Goal: Information Seeking & Learning: Learn about a topic

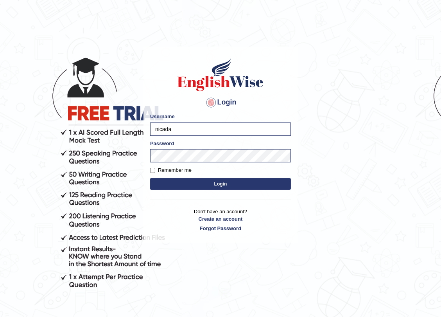
type input "nicadadole"
click at [150, 178] on button "Login" at bounding box center [220, 184] width 141 height 12
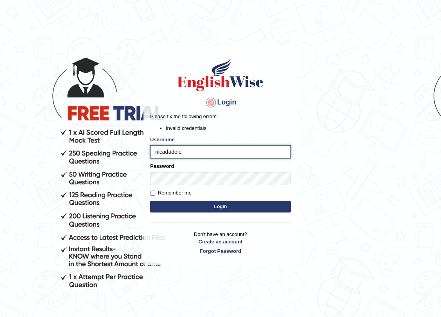
click at [195, 151] on input "nicadadole" at bounding box center [220, 151] width 141 height 13
drag, startPoint x: 195, startPoint y: 151, endPoint x: 41, endPoint y: 137, distance: 154.4
click at [41, 137] on body "Login Please fix the following errors: Invalid credentials Username nicadadole …" at bounding box center [220, 180] width 441 height 317
click at [176, 146] on input "nica" at bounding box center [220, 151] width 141 height 13
type input "nicadadole"
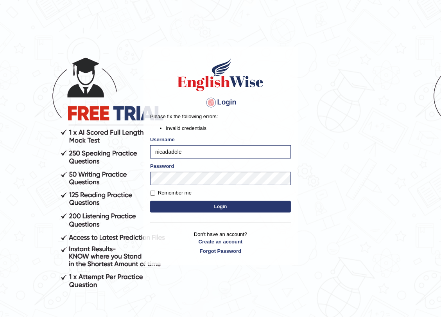
click at [196, 203] on button "Login" at bounding box center [220, 207] width 141 height 12
click at [130, 177] on body "Login Please fix the following errors: Invalid credentials Username [PERSON_NAM…" at bounding box center [220, 180] width 441 height 317
click at [150, 201] on button "Login" at bounding box center [220, 207] width 141 height 12
click at [81, 179] on body "Login Please fix the following errors: Invalid credentials Username [PERSON_NAM…" at bounding box center [220, 180] width 441 height 317
click at [150, 201] on button "Login" at bounding box center [220, 207] width 141 height 12
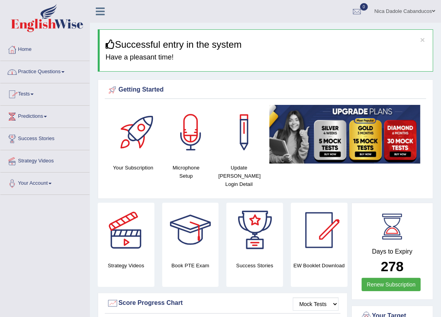
click at [27, 52] on link "Home" at bounding box center [44, 49] width 89 height 20
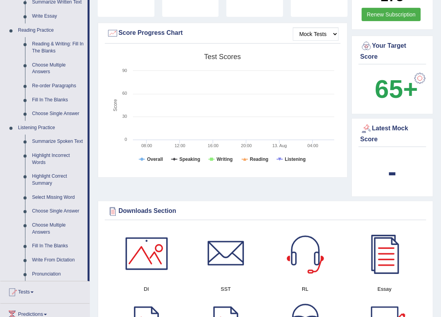
scroll to position [284, 0]
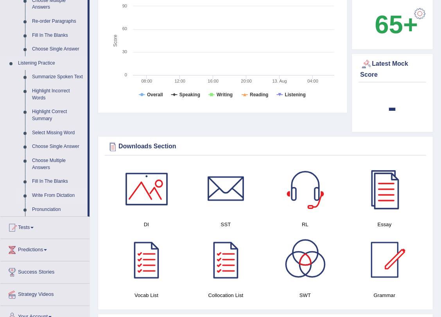
click at [56, 198] on link "Write From Dictation" at bounding box center [58, 196] width 59 height 14
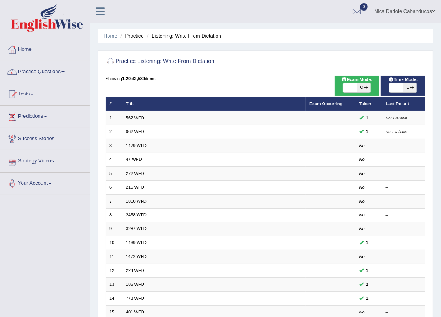
click at [392, 90] on span at bounding box center [397, 87] width 14 height 9
checkbox input "true"
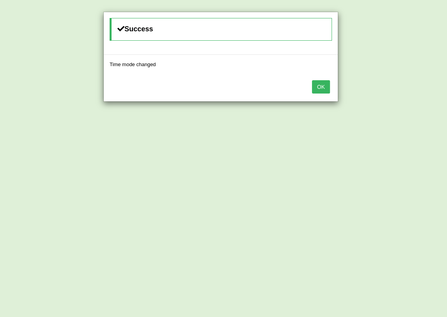
click at [324, 85] on button "OK" at bounding box center [321, 86] width 18 height 13
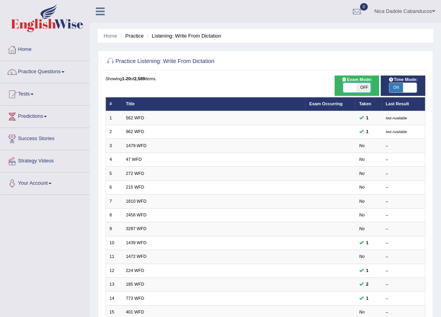
click at [356, 91] on span at bounding box center [351, 87] width 14 height 9
checkbox input "true"
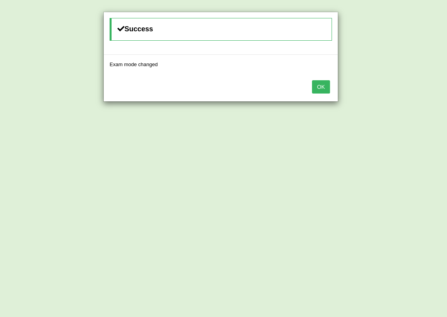
click at [318, 86] on button "OK" at bounding box center [321, 86] width 18 height 13
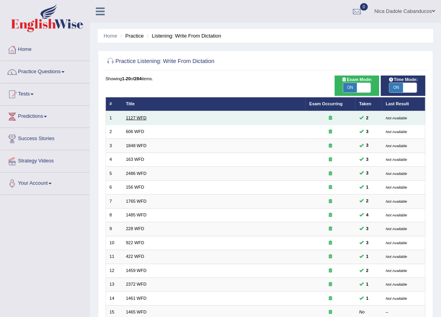
click at [135, 120] on link "1127 WFD" at bounding box center [136, 117] width 21 height 5
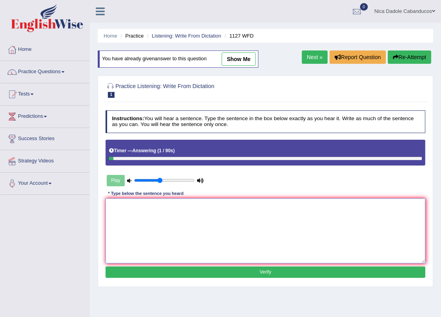
click at [162, 219] on textarea at bounding box center [266, 230] width 320 height 65
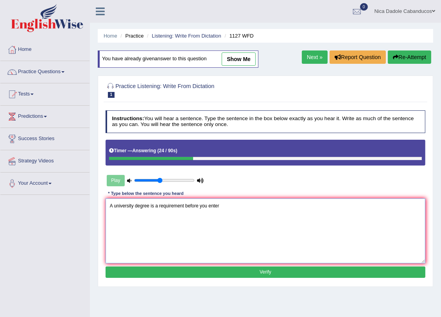
drag, startPoint x: 234, startPoint y: 211, endPoint x: 35, endPoint y: 206, distance: 198.4
click at [35, 206] on div "Toggle navigation Home Practice Questions Speaking Practice Read Aloud Repeat S…" at bounding box center [220, 203] width 441 height 407
type textarea "A university degree is a requirement before you enter"
click at [417, 56] on button "Re-Attempt" at bounding box center [409, 56] width 43 height 13
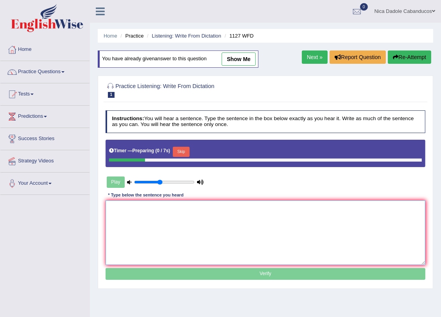
click at [142, 227] on textarea at bounding box center [266, 232] width 320 height 65
paste textarea "A university degree is a requirement before you enter"
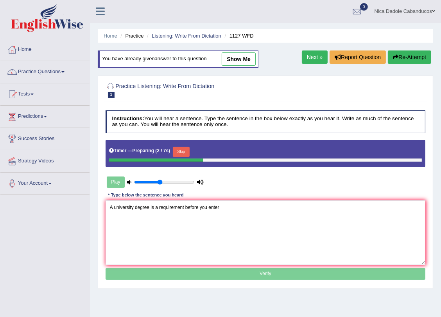
click at [180, 148] on button "Skip" at bounding box center [181, 152] width 17 height 10
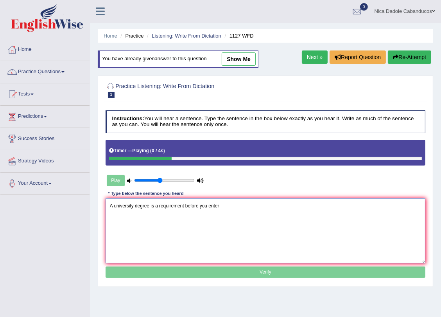
click at [251, 209] on textarea "A university degree is a requirement before you enter" at bounding box center [266, 230] width 320 height 65
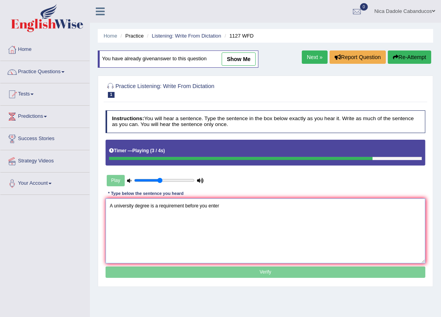
click at [197, 206] on textarea "A university degree is a requirement before you enter" at bounding box center [266, 230] width 320 height 65
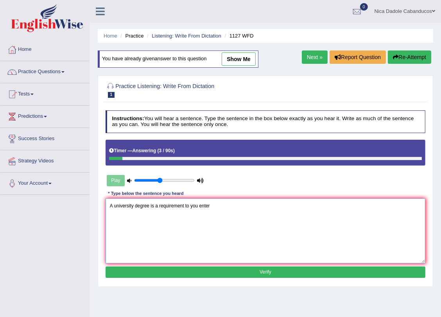
drag, startPoint x: 192, startPoint y: 207, endPoint x: 284, endPoint y: 210, distance: 92.4
click at [284, 210] on textarea "A university degree is a requirement to you enter" at bounding box center [266, 230] width 320 height 65
type textarea "A university degree is a requirements to enter many professions."
click at [299, 277] on button "Verify" at bounding box center [266, 271] width 320 height 11
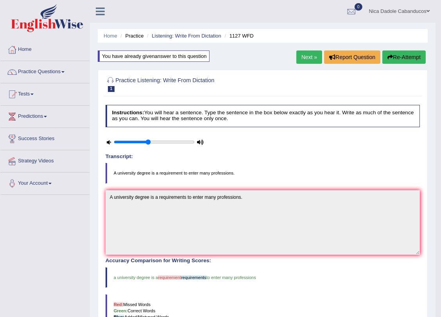
click at [311, 59] on link "Next »" at bounding box center [310, 56] width 26 height 13
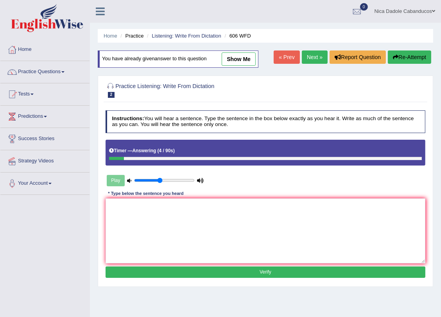
click at [419, 56] on button "Re-Attempt" at bounding box center [409, 56] width 43 height 13
click at [172, 242] on textarea at bounding box center [266, 230] width 320 height 65
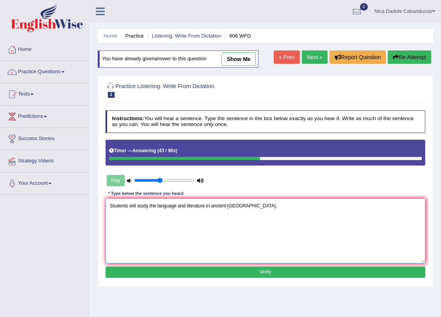
type textarea "Students will study the language and literature in ancient Greece."
click at [232, 277] on button "Verify" at bounding box center [266, 271] width 320 height 11
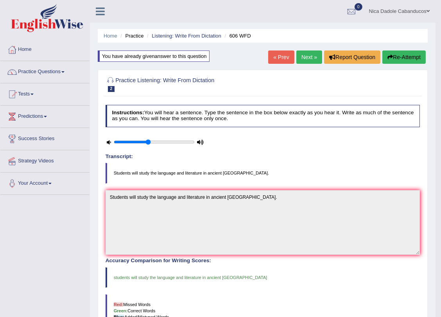
click at [306, 53] on link "Next »" at bounding box center [310, 56] width 26 height 13
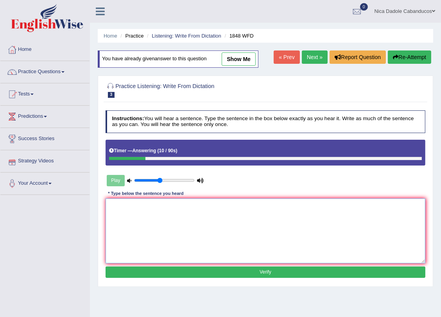
click at [161, 215] on textarea at bounding box center [266, 230] width 320 height 65
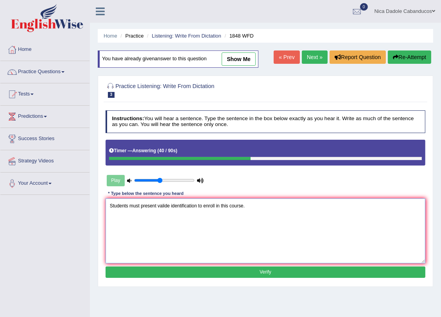
click at [169, 207] on textarea "Students must present valide identification to enroll in this course." at bounding box center [266, 230] width 320 height 65
type textarea "Students must present valid identification to enroll in this course."
click at [200, 274] on button "Verify" at bounding box center [266, 271] width 320 height 11
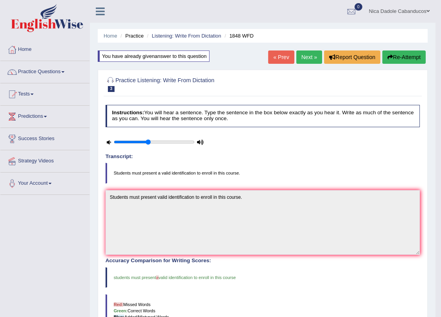
click at [298, 58] on link "Next »" at bounding box center [310, 56] width 26 height 13
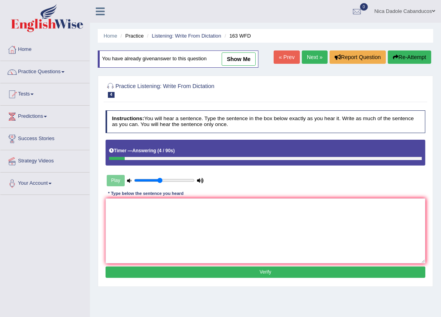
click at [401, 62] on button "Re-Attempt" at bounding box center [409, 56] width 43 height 13
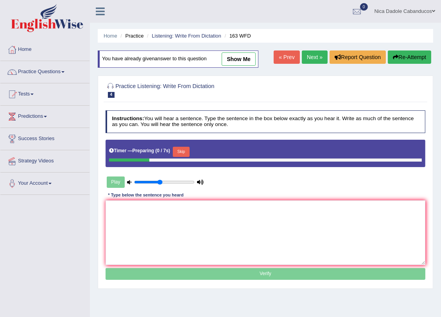
click at [180, 145] on div "Timer — Preparing ( 0 / 7s ) Skip" at bounding box center [266, 153] width 320 height 27
click at [180, 151] on button "Skip" at bounding box center [181, 152] width 17 height 10
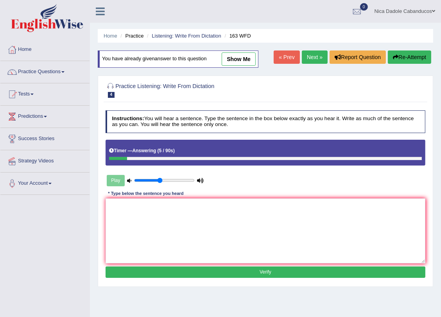
click at [409, 59] on button "Re-Attempt" at bounding box center [409, 56] width 43 height 13
click at [156, 215] on textarea at bounding box center [266, 230] width 320 height 65
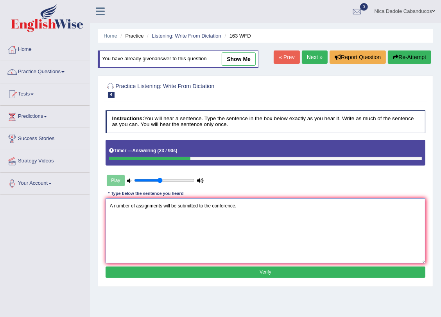
type textarea "A number of assignments will be submitted to the conference."
click at [159, 281] on div "Instructions: You will hear a sentence. Type the sentence in the box below exac…" at bounding box center [266, 195] width 324 height 176
click at [160, 278] on div "Instructions: You will hear a sentence. Type the sentence in the box below exac…" at bounding box center [266, 195] width 324 height 176
click at [164, 277] on button "Verify" at bounding box center [266, 271] width 320 height 11
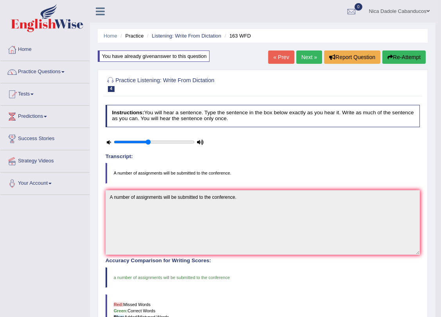
click at [307, 58] on link "Next »" at bounding box center [310, 56] width 26 height 13
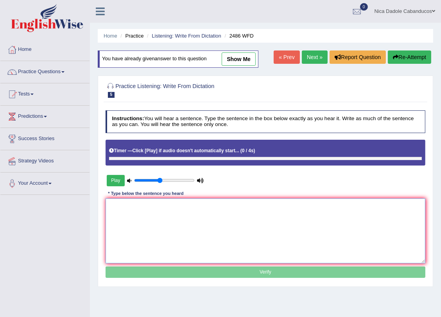
click at [174, 214] on textarea at bounding box center [266, 230] width 320 height 65
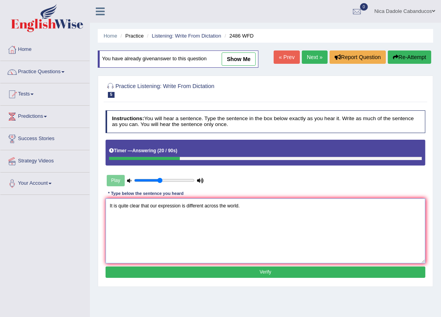
type textarea "It is quite clear that our expression is different across the world."
click at [238, 273] on button "Verify" at bounding box center [266, 271] width 320 height 11
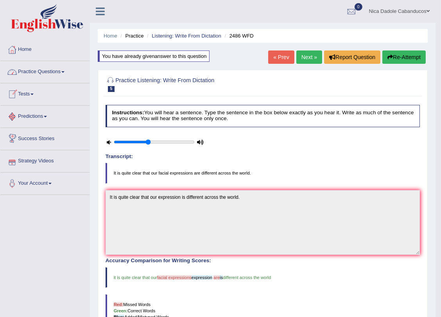
click at [42, 69] on link "Practice Questions" at bounding box center [44, 71] width 89 height 20
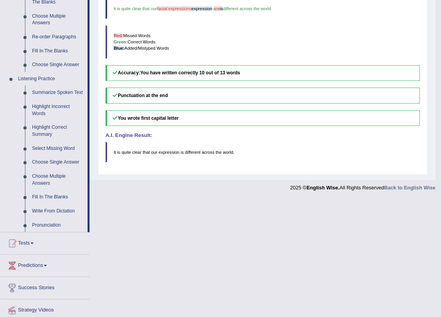
scroll to position [295, 0]
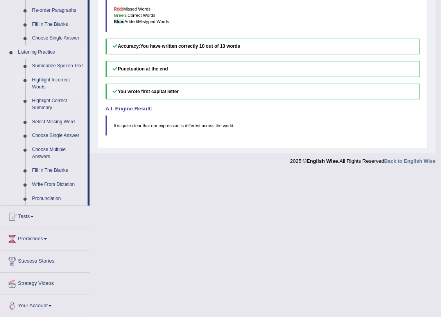
click at [36, 83] on link "Highlight Incorrect Words" at bounding box center [58, 83] width 59 height 21
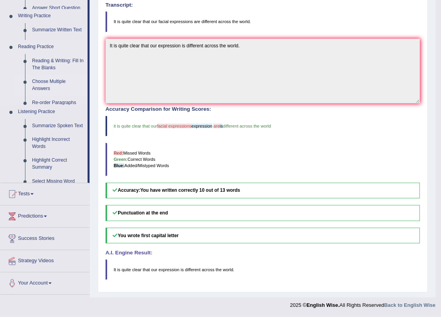
scroll to position [151, 0]
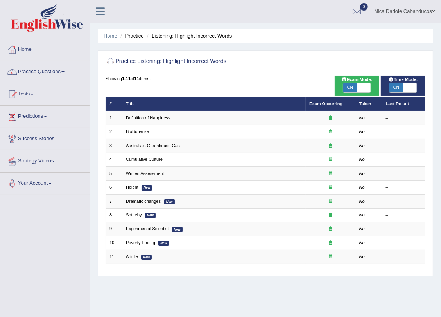
click at [145, 117] on link "Definition of Happiness" at bounding box center [148, 117] width 45 height 5
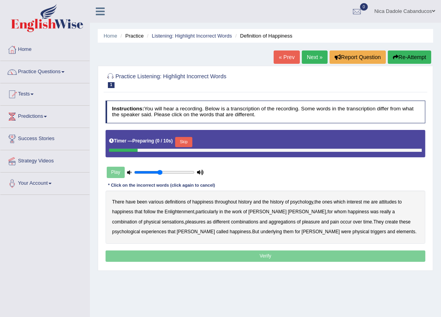
click at [192, 137] on div "Timer — Preparing ( 0 / 10s ) Skip" at bounding box center [265, 141] width 313 height 13
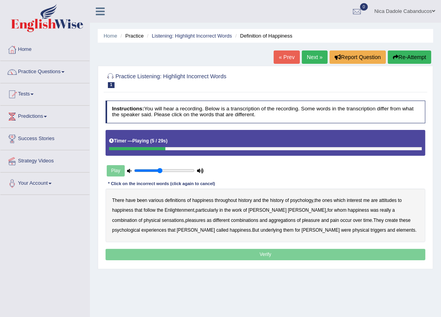
click at [299, 199] on b "psychology" at bounding box center [301, 200] width 23 height 5
click at [388, 200] on b "attitudes" at bounding box center [389, 200] width 18 height 5
click at [162, 221] on b "sensations" at bounding box center [173, 220] width 22 height 5
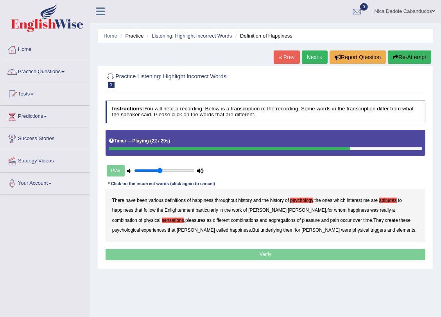
click at [385, 221] on b "create" at bounding box center [391, 220] width 13 height 5
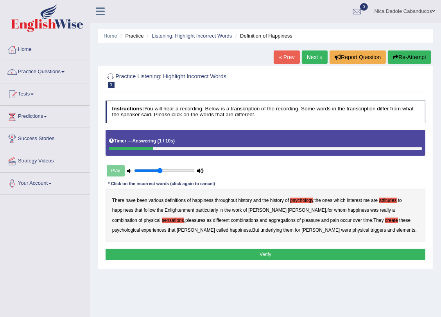
click at [397, 231] on b "elements" at bounding box center [406, 229] width 19 height 5
click at [308, 250] on button "Verify" at bounding box center [266, 254] width 320 height 11
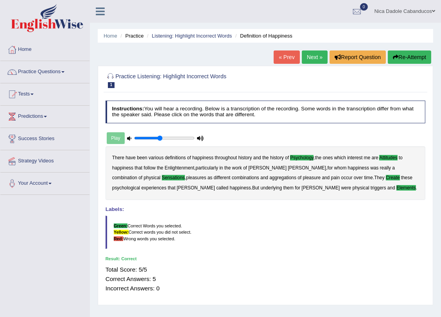
click at [309, 58] on link "Next »" at bounding box center [315, 56] width 26 height 13
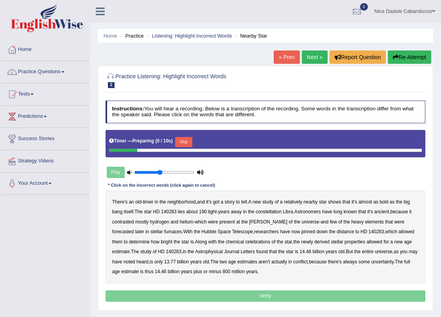
click at [190, 145] on button "Skip" at bounding box center [183, 142] width 17 height 10
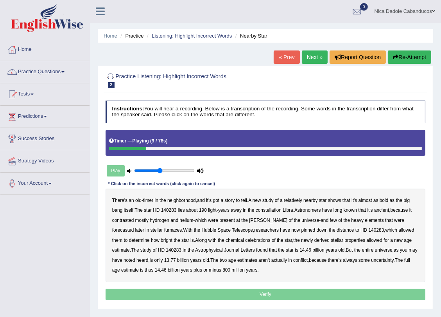
click at [383, 200] on b "bold" at bounding box center [384, 200] width 9 height 5
click at [134, 227] on b "forecasted" at bounding box center [123, 229] width 22 height 5
click at [245, 239] on b "celebrations" at bounding box center [257, 239] width 25 height 5
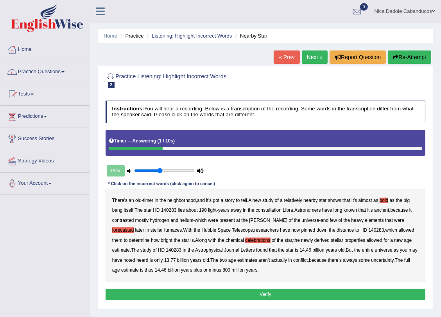
click at [251, 293] on button "Verify" at bounding box center [266, 294] width 320 height 11
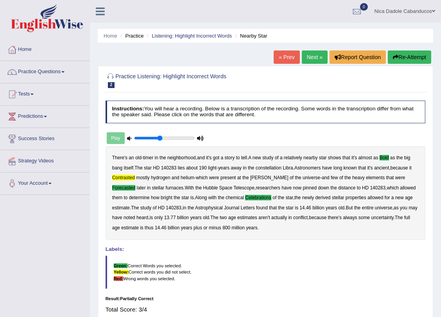
click at [305, 55] on link "Next »" at bounding box center [315, 56] width 26 height 13
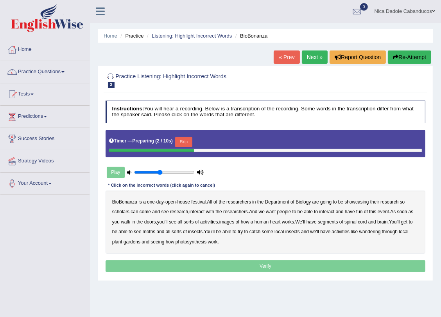
click at [184, 145] on button "Skip" at bounding box center [183, 142] width 17 height 10
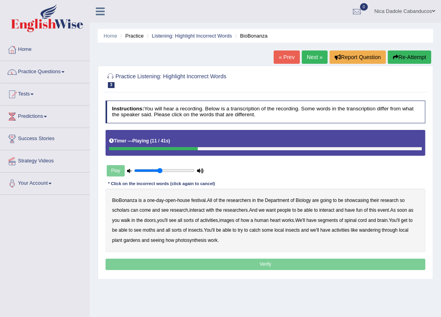
click at [126, 210] on b "scholars" at bounding box center [120, 209] width 17 height 5
click at [229, 221] on b "images" at bounding box center [226, 220] width 15 height 5
click at [330, 219] on b "segments" at bounding box center [328, 220] width 20 height 5
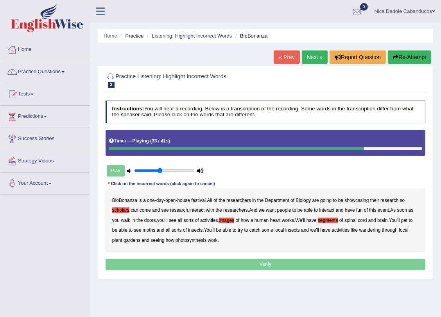
click at [151, 231] on b "moths" at bounding box center [149, 229] width 13 height 5
click at [367, 231] on b "wandering" at bounding box center [371, 229] width 22 height 5
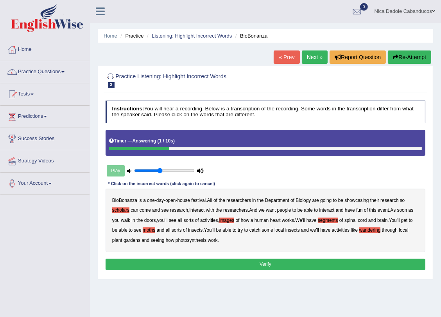
click at [390, 229] on b "through" at bounding box center [390, 229] width 16 height 5
click at [218, 265] on button "Verify" at bounding box center [266, 264] width 320 height 11
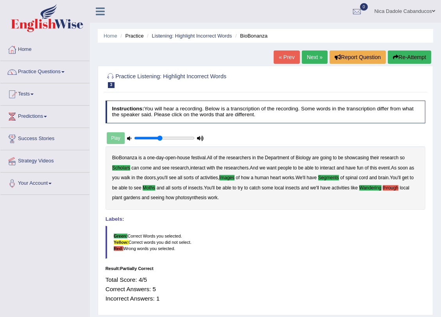
click at [315, 61] on link "Next »" at bounding box center [315, 56] width 26 height 13
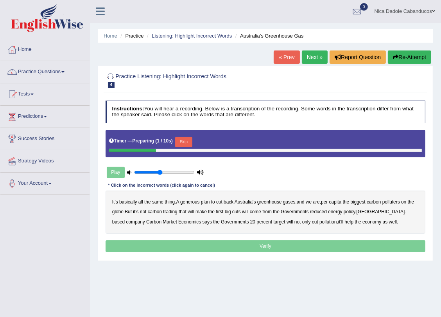
click at [179, 141] on button "Skip" at bounding box center [183, 142] width 17 height 10
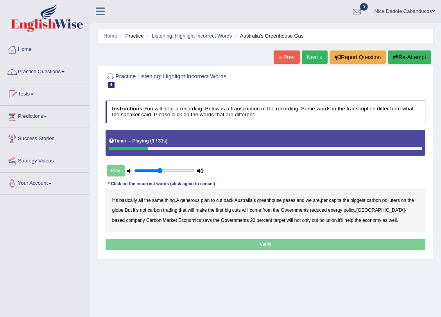
click at [196, 201] on b "generous" at bounding box center [190, 200] width 20 height 5
click at [119, 210] on b "globe" at bounding box center [117, 209] width 11 height 5
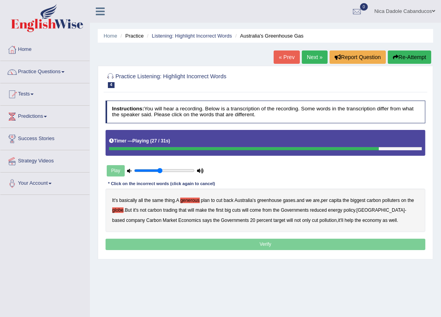
click at [399, 55] on button "Re-Attempt" at bounding box center [409, 56] width 43 height 13
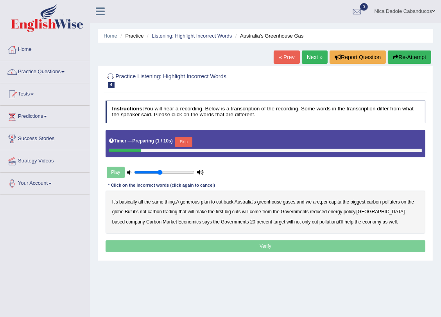
click at [187, 144] on button "Skip" at bounding box center [183, 142] width 17 height 10
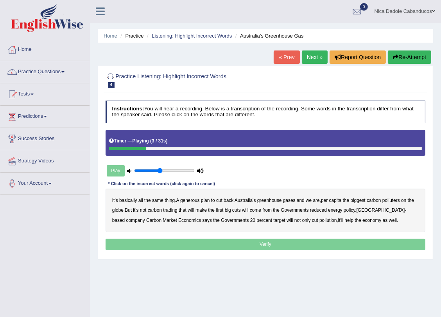
click at [192, 203] on b "generous" at bounding box center [190, 200] width 20 height 5
click at [115, 212] on b "globe" at bounding box center [117, 209] width 11 height 5
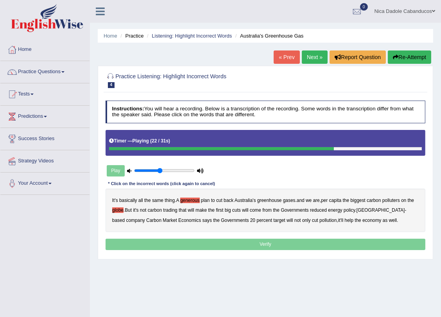
click at [248, 208] on b "will" at bounding box center [245, 209] width 7 height 5
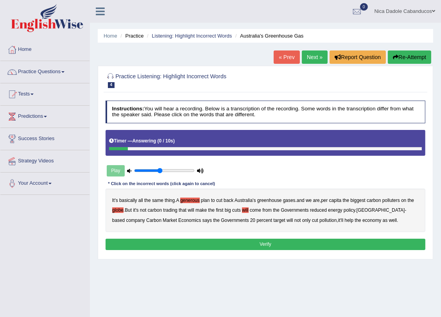
click at [296, 240] on button "Verify" at bounding box center [266, 244] width 320 height 11
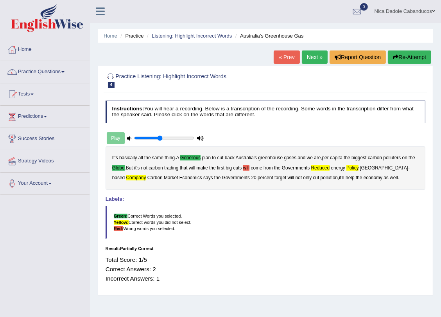
click at [402, 62] on button "Re-Attempt" at bounding box center [409, 56] width 43 height 13
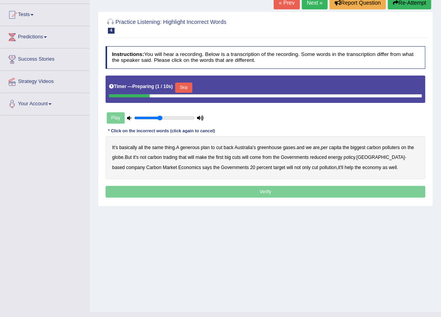
scroll to position [94, 0]
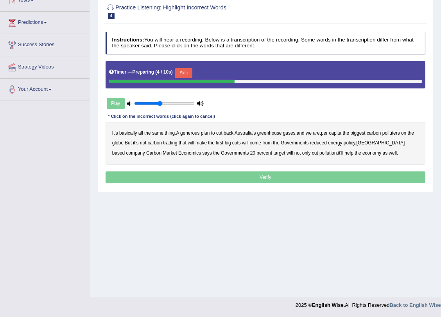
click at [181, 76] on button "Skip" at bounding box center [183, 73] width 17 height 10
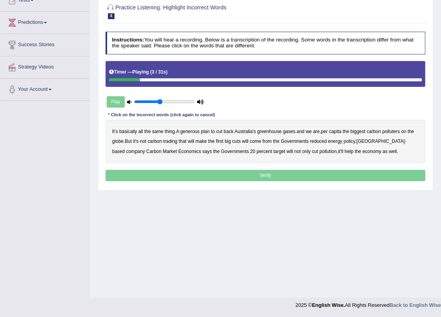
click at [187, 131] on b "generous" at bounding box center [190, 131] width 20 height 5
click at [118, 142] on b "globe" at bounding box center [117, 141] width 11 height 5
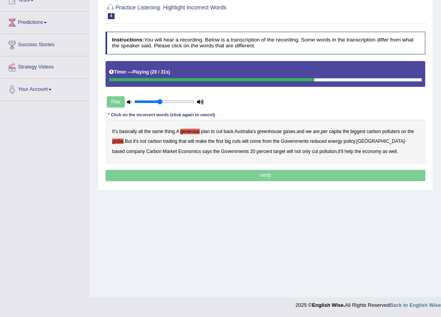
click at [323, 142] on b "reduced" at bounding box center [318, 141] width 17 height 5
click at [354, 142] on b "policy" at bounding box center [350, 141] width 12 height 5
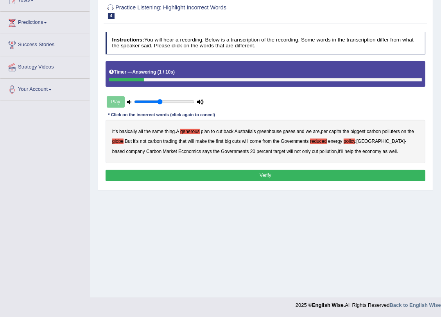
click at [238, 177] on button "Verify" at bounding box center [266, 175] width 320 height 11
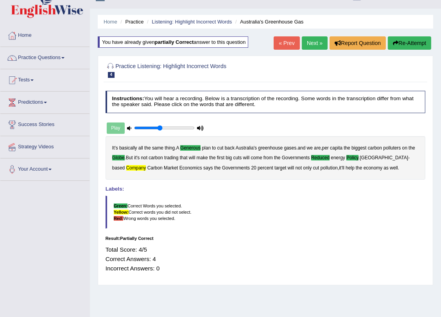
scroll to position [0, 0]
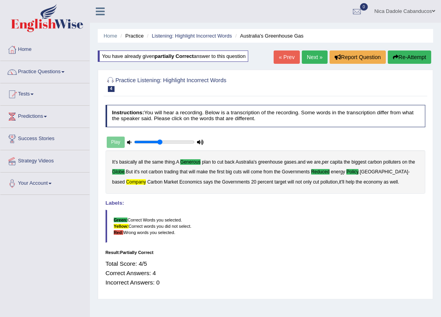
click at [311, 60] on link "Next »" at bounding box center [315, 56] width 26 height 13
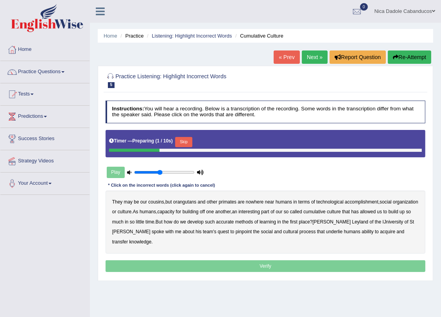
click at [176, 143] on button "Skip" at bounding box center [183, 142] width 17 height 10
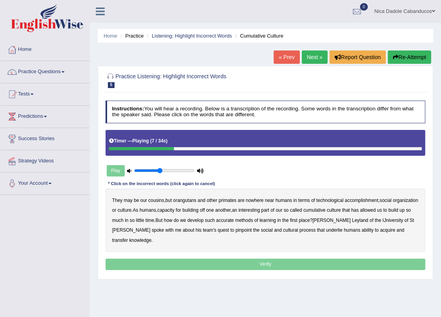
click at [353, 201] on b "accomplishment" at bounding box center [362, 200] width 34 height 5
click at [234, 222] on b "accurate" at bounding box center [225, 220] width 18 height 5
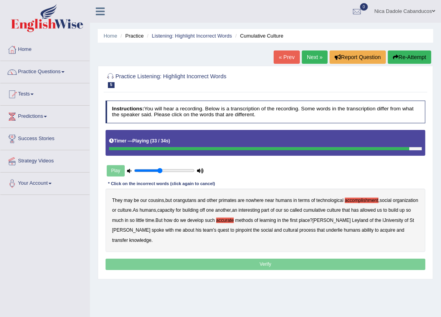
click at [283, 230] on b "cultural" at bounding box center [290, 229] width 15 height 5
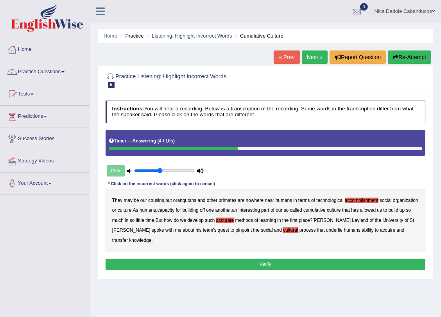
click at [156, 262] on button "Verify" at bounding box center [266, 264] width 320 height 11
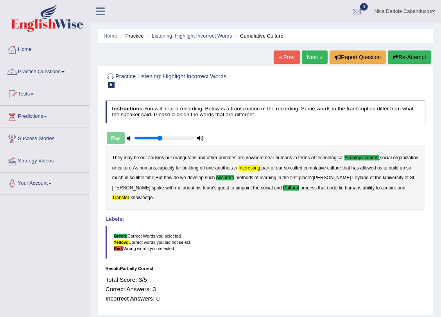
click at [399, 55] on button "Re-Attempt" at bounding box center [409, 56] width 43 height 13
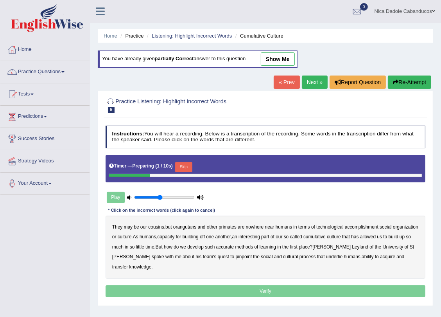
click at [177, 163] on button "Skip" at bounding box center [183, 167] width 17 height 10
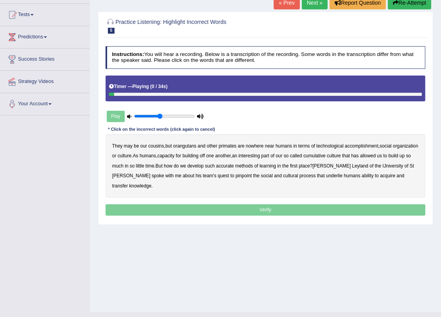
scroll to position [94, 0]
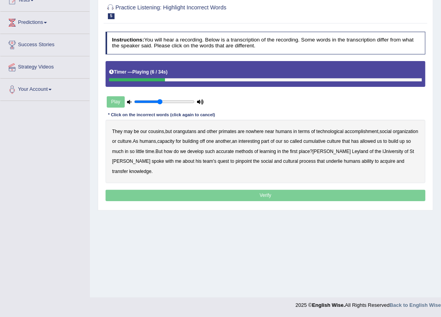
click at [360, 129] on b "accomplishment" at bounding box center [362, 131] width 34 height 5
click at [260, 140] on b "interesting" at bounding box center [250, 141] width 22 height 5
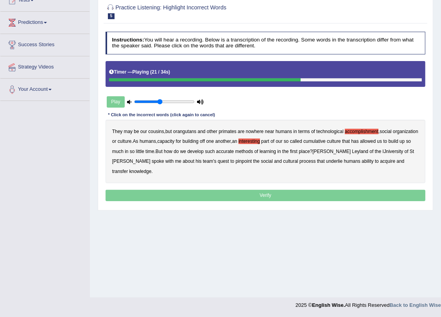
click at [234, 151] on b "accurate" at bounding box center [225, 151] width 18 height 5
click at [283, 162] on b "cultural" at bounding box center [290, 160] width 15 height 5
click at [171, 196] on p "Verify" at bounding box center [266, 195] width 320 height 11
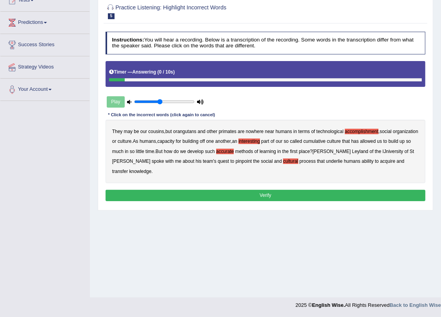
click at [171, 196] on button "Verify" at bounding box center [266, 195] width 320 height 11
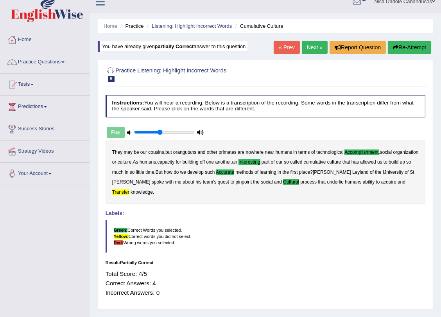
scroll to position [0, 0]
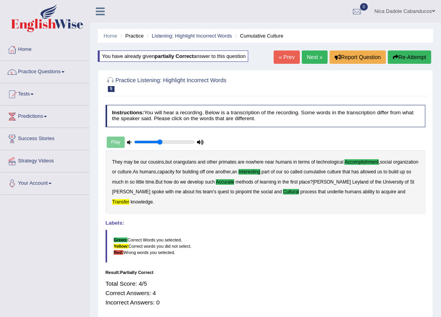
click at [308, 59] on link "Next »" at bounding box center [315, 56] width 26 height 13
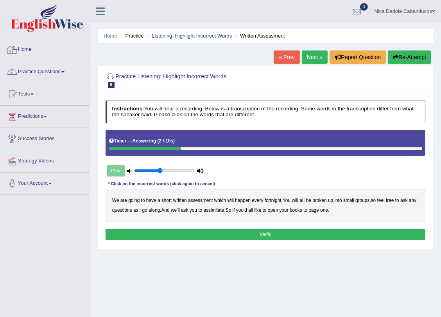
click at [26, 51] on link "Home" at bounding box center [44, 49] width 89 height 20
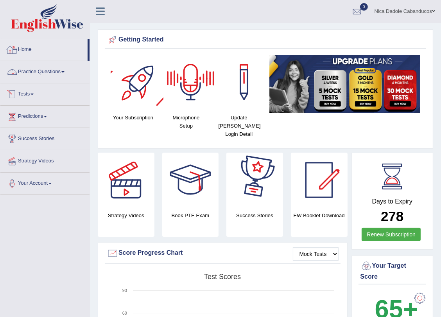
click at [52, 71] on link "Practice Questions" at bounding box center [44, 71] width 89 height 20
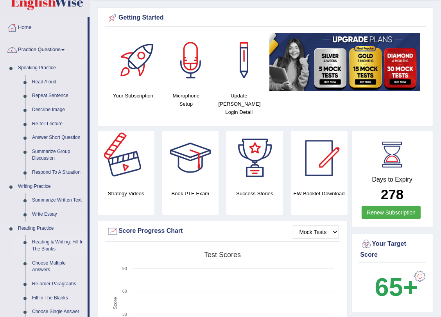
scroll to position [426, 0]
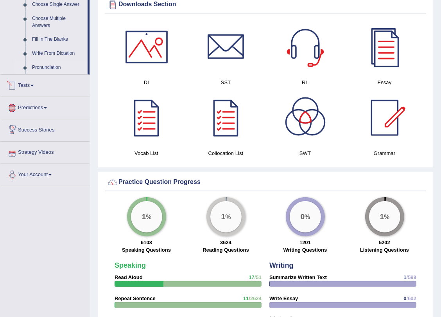
click at [35, 66] on link "Pronunciation" at bounding box center [58, 68] width 59 height 14
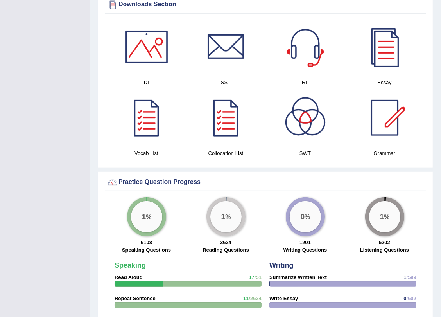
scroll to position [146, 0]
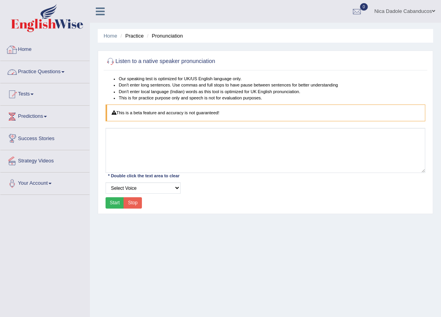
click at [46, 70] on link "Practice Questions" at bounding box center [44, 71] width 89 height 20
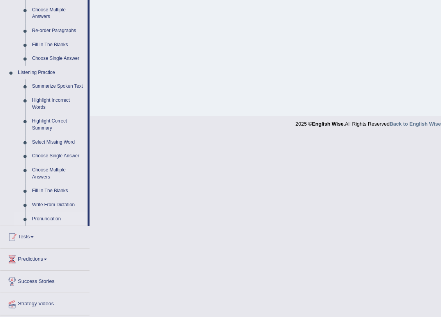
scroll to position [295, 0]
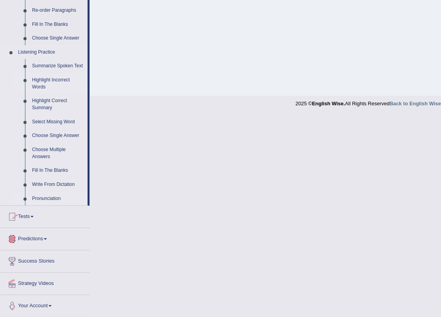
click at [50, 79] on link "Highlight Incorrect Words" at bounding box center [58, 83] width 59 height 21
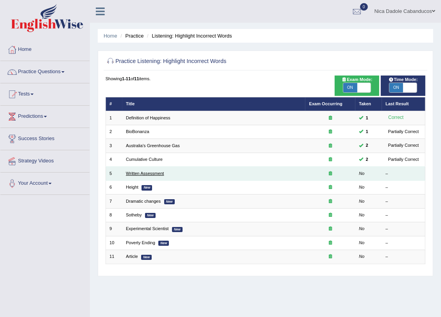
click at [135, 173] on link "Written Assessment" at bounding box center [145, 173] width 38 height 5
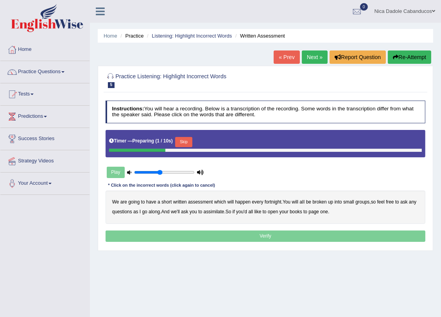
click at [177, 144] on button "Skip" at bounding box center [183, 142] width 17 height 10
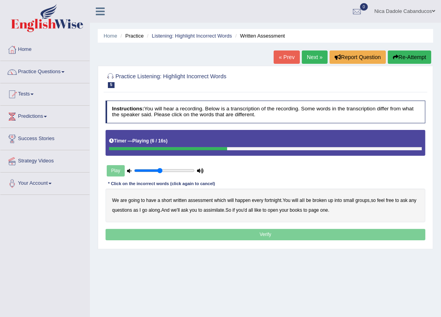
click at [317, 198] on b "broken" at bounding box center [320, 200] width 14 height 5
click at [177, 211] on b "we'll" at bounding box center [175, 209] width 9 height 5
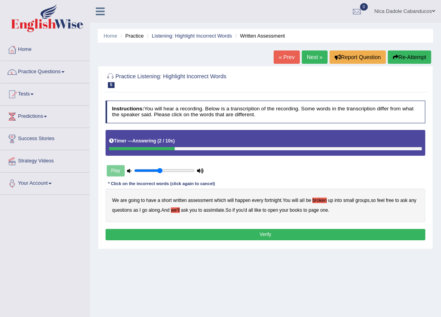
click at [218, 210] on b "assimilate" at bounding box center [214, 209] width 21 height 5
click at [297, 227] on div "Instructions: You will hear a recording. Below is a transcription of the record…" at bounding box center [266, 171] width 324 height 148
click at [297, 229] on button "Verify" at bounding box center [266, 234] width 320 height 11
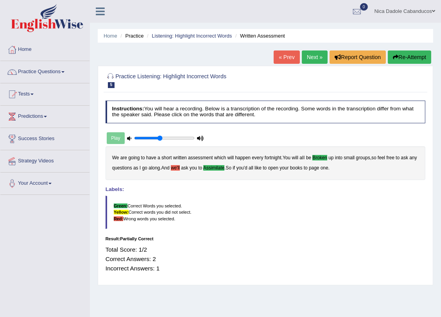
click at [321, 51] on link "Next »" at bounding box center [315, 56] width 26 height 13
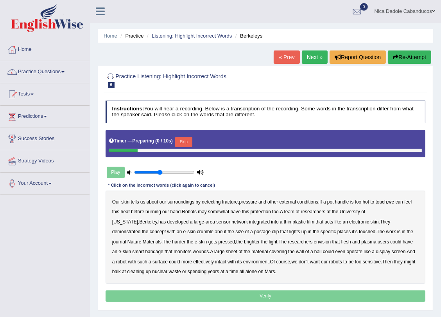
click at [184, 144] on button "Skip" at bounding box center [183, 142] width 17 height 10
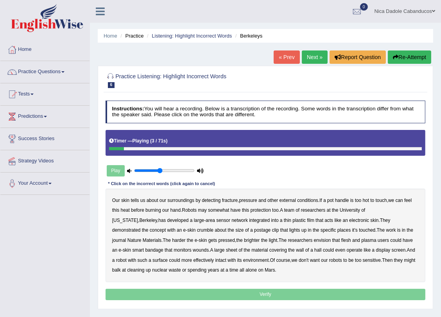
click at [230, 202] on b "fracture" at bounding box center [230, 200] width 16 height 5
click at [212, 201] on b "detecting" at bounding box center [211, 200] width 19 height 5
click at [224, 200] on b "fracture" at bounding box center [230, 200] width 16 height 5
click at [416, 59] on button "Re-Attempt" at bounding box center [409, 56] width 43 height 13
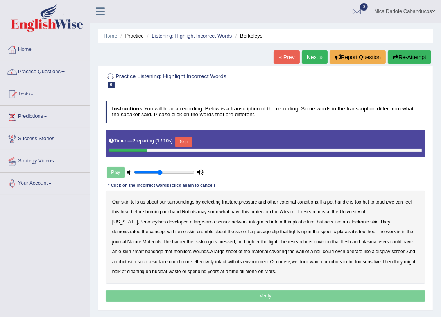
click at [180, 142] on button "Skip" at bounding box center [183, 142] width 17 height 10
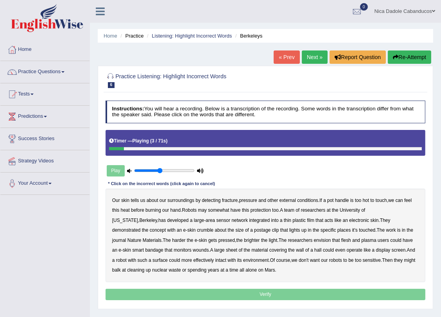
click at [234, 201] on b "fracture" at bounding box center [230, 200] width 16 height 5
click at [224, 212] on b "somewhat" at bounding box center [218, 209] width 21 height 5
click at [204, 230] on div "Our skin tells us about our surroundings by detecting fracture , pressure and o…" at bounding box center [266, 235] width 320 height 93
click at [272, 229] on b "clip" at bounding box center [275, 229] width 7 height 5
click at [362, 241] on b "plasma" at bounding box center [369, 239] width 15 height 5
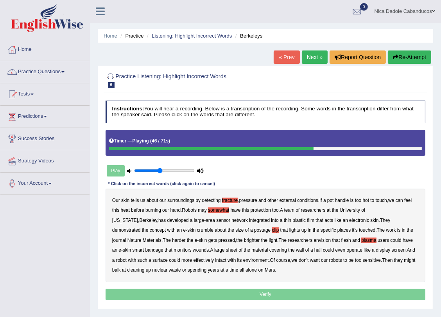
click at [315, 251] on b "hall" at bounding box center [318, 249] width 7 height 5
click at [215, 258] on b "intact" at bounding box center [220, 259] width 11 height 5
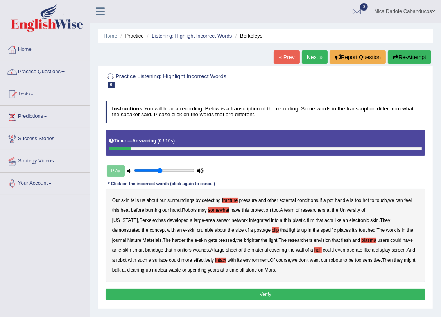
click at [240, 291] on button "Verify" at bounding box center [266, 294] width 320 height 11
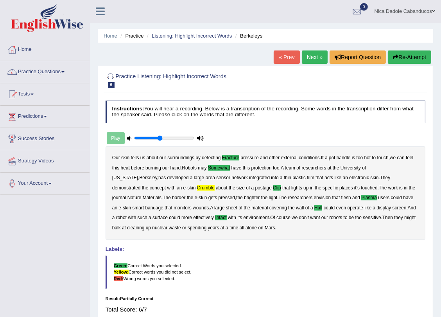
click at [311, 54] on link "Next »" at bounding box center [315, 56] width 26 height 13
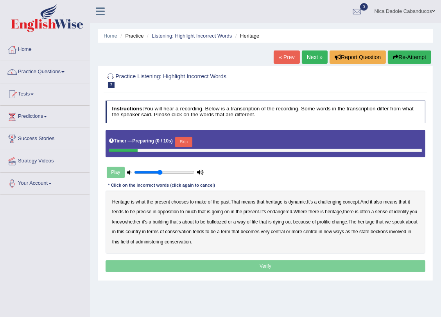
click at [184, 143] on button "Skip" at bounding box center [183, 142] width 17 height 10
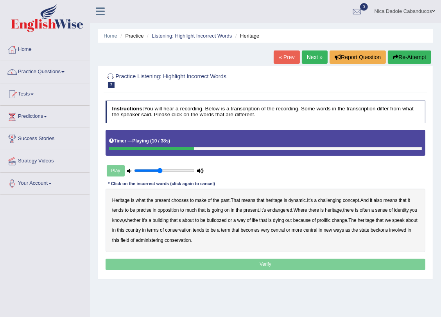
click at [329, 200] on b "challenging" at bounding box center [329, 200] width 23 height 5
click at [331, 221] on b "prolific" at bounding box center [323, 220] width 13 height 5
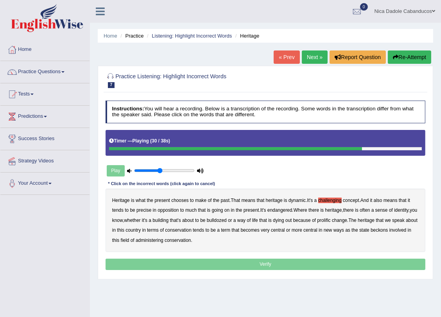
click at [402, 59] on button "Re-Attempt" at bounding box center [409, 56] width 43 height 13
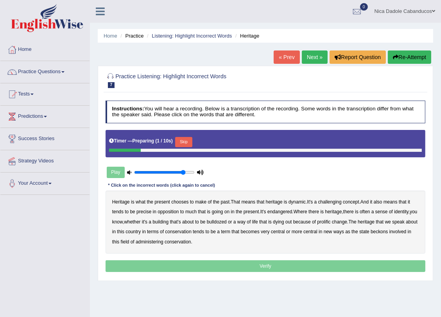
type input "0.85"
click at [182, 170] on input "range" at bounding box center [164, 172] width 60 height 5
click at [188, 140] on button "Skip" at bounding box center [183, 142] width 17 height 10
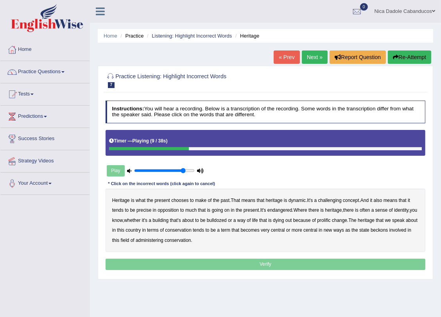
click at [327, 199] on b "challenging" at bounding box center [329, 200] width 23 height 5
click at [408, 52] on button "Re-Attempt" at bounding box center [409, 56] width 43 height 13
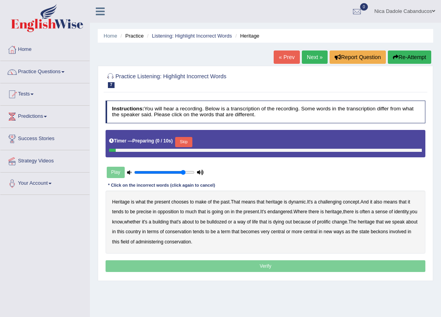
drag, startPoint x: 0, startPoint y: 0, endPoint x: 185, endPoint y: 144, distance: 234.2
click at [185, 144] on button "Skip" at bounding box center [183, 142] width 17 height 10
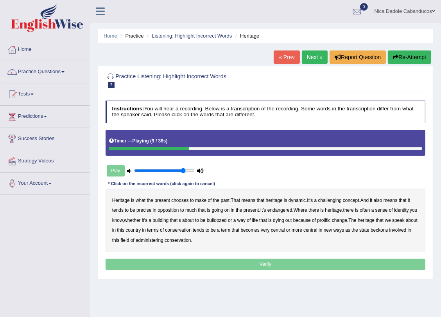
click at [333, 197] on div "Heritage is what the present chooses to make of the past . That means that heri…" at bounding box center [266, 220] width 320 height 63
click at [335, 198] on b "challenging" at bounding box center [329, 200] width 23 height 5
click at [147, 210] on b "precise" at bounding box center [144, 209] width 15 height 5
click at [403, 211] on b "identity" at bounding box center [401, 209] width 14 height 5
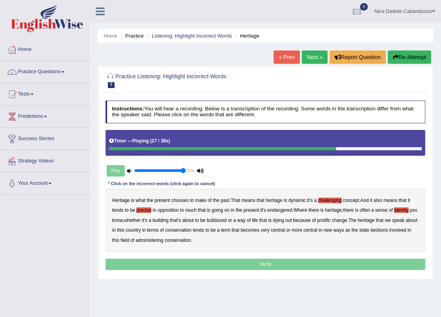
click at [331, 218] on b "prolific" at bounding box center [323, 220] width 13 height 5
click at [191, 230] on b "conservation" at bounding box center [178, 229] width 26 height 5
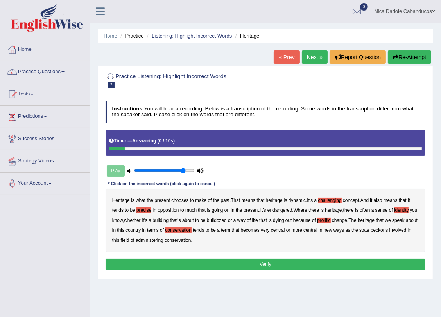
click at [278, 260] on button "Verify" at bounding box center [266, 264] width 320 height 11
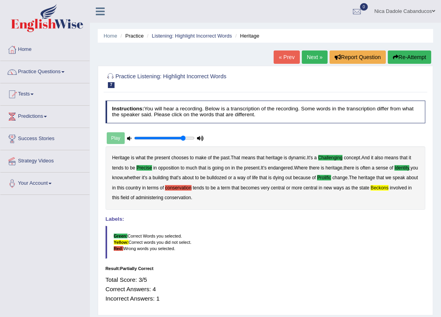
click at [310, 57] on link "Next »" at bounding box center [315, 56] width 26 height 13
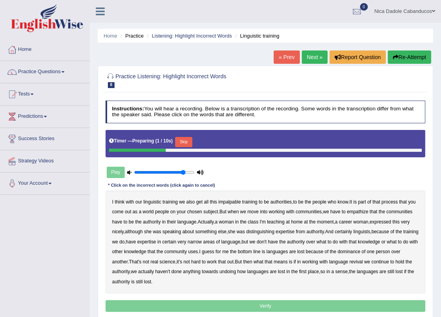
click at [187, 144] on button "Skip" at bounding box center [183, 142] width 17 height 10
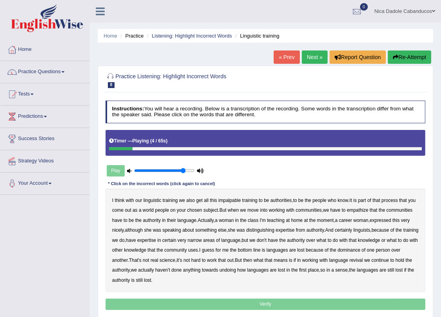
click at [236, 198] on b "impalpable" at bounding box center [230, 200] width 23 height 5
click at [369, 208] on b "empathize" at bounding box center [358, 209] width 22 height 5
click at [303, 221] on b "home" at bounding box center [297, 220] width 12 height 5
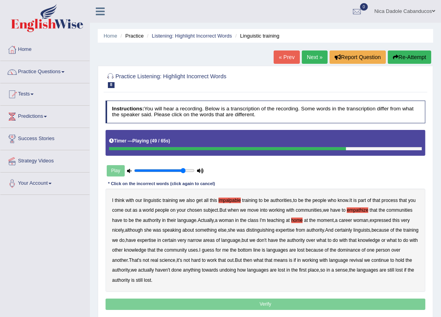
click at [158, 259] on b "real" at bounding box center [155, 259] width 8 height 5
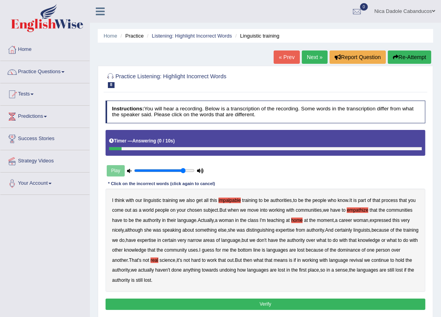
click at [219, 308] on button "Verify" at bounding box center [266, 304] width 320 height 11
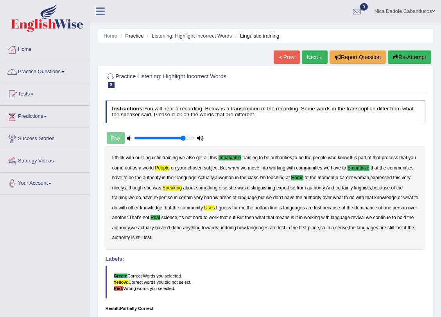
click at [414, 57] on button "Re-Attempt" at bounding box center [409, 56] width 43 height 13
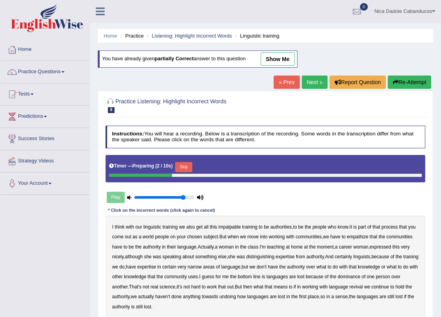
click at [183, 167] on button "Skip" at bounding box center [183, 167] width 17 height 10
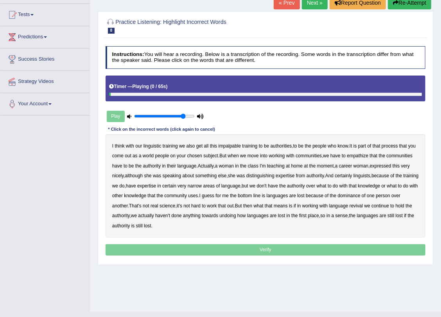
scroll to position [94, 0]
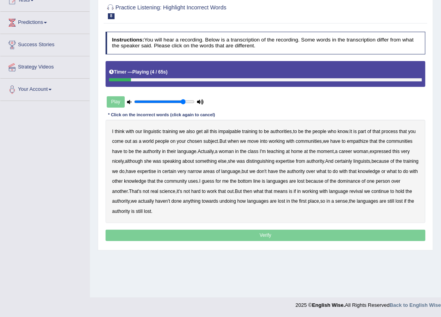
click at [232, 131] on b "impalpable" at bounding box center [230, 131] width 23 height 5
click at [169, 142] on b "people" at bounding box center [162, 141] width 14 height 5
click at [303, 153] on b "home" at bounding box center [297, 151] width 12 height 5
click at [182, 163] on b "speaking" at bounding box center [172, 160] width 19 height 5
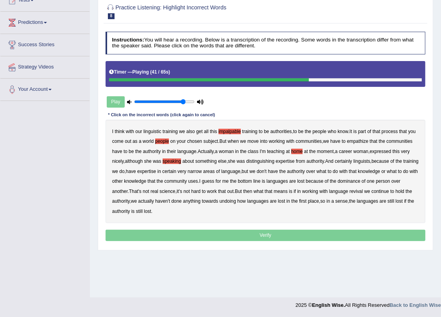
click at [198, 180] on b "uses" at bounding box center [193, 180] width 10 height 5
click at [158, 192] on b "real" at bounding box center [155, 191] width 8 height 5
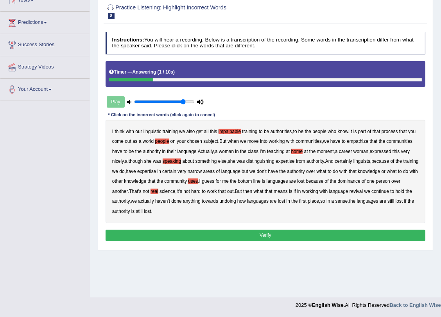
click at [243, 236] on button "Verify" at bounding box center [266, 235] width 320 height 11
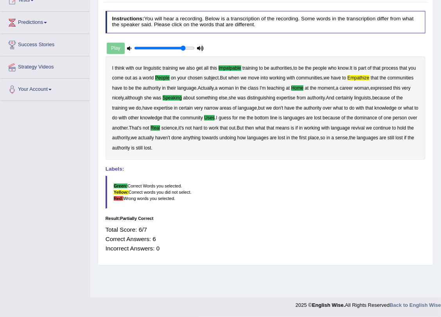
scroll to position [0, 0]
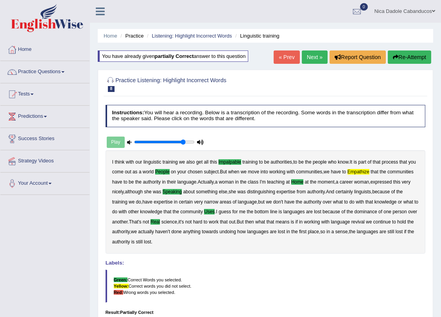
click at [309, 59] on link "Next »" at bounding box center [315, 56] width 26 height 13
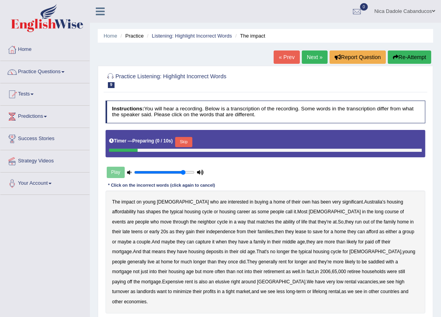
click at [177, 137] on button "Skip" at bounding box center [183, 142] width 17 height 10
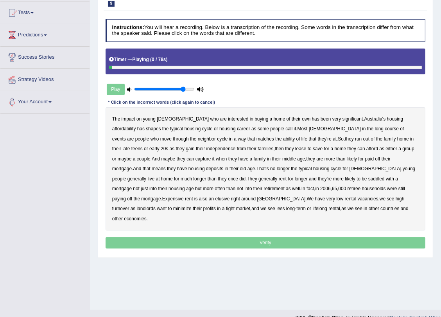
scroll to position [94, 0]
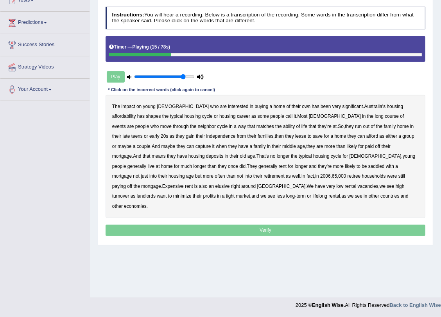
click at [375, 117] on b "long" at bounding box center [379, 115] width 9 height 5
click at [283, 126] on b "ability" at bounding box center [289, 126] width 12 height 5
click at [196, 145] on b "capture" at bounding box center [204, 146] width 16 height 5
click at [185, 173] on b "housing" at bounding box center [177, 175] width 16 height 5
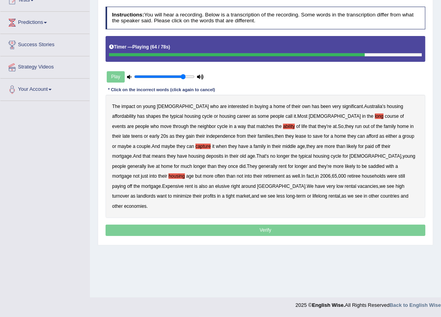
click at [184, 184] on b "Expensive" at bounding box center [173, 186] width 22 height 5
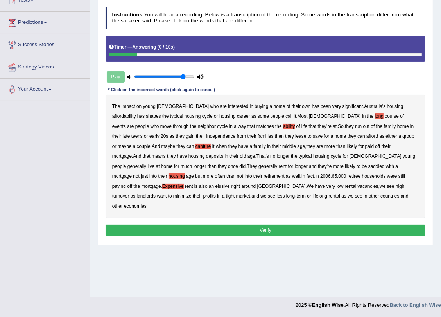
click at [239, 225] on button "Verify" at bounding box center [266, 230] width 320 height 11
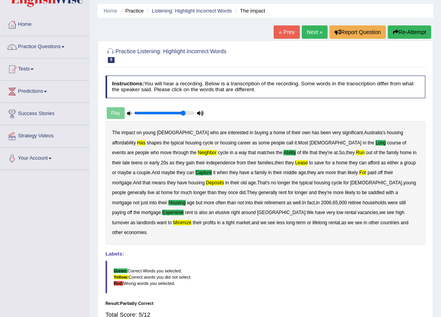
scroll to position [0, 0]
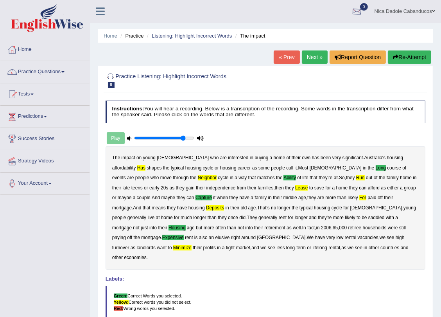
click at [411, 56] on button "Re-Attempt" at bounding box center [409, 56] width 43 height 13
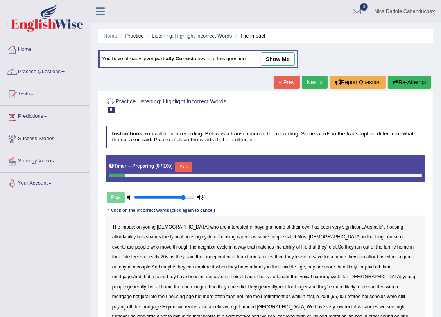
click at [176, 164] on button "Skip" at bounding box center [183, 167] width 17 height 10
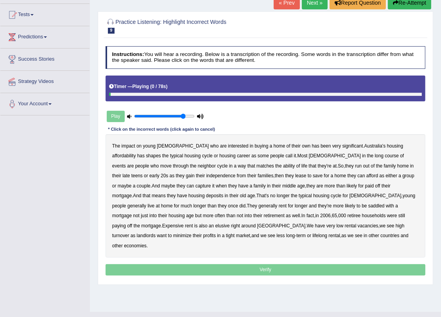
scroll to position [94, 0]
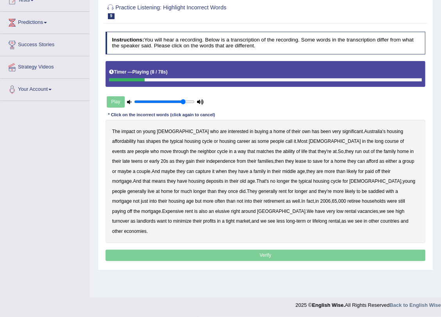
click at [145, 139] on b "has" at bounding box center [140, 141] width 7 height 5
click at [375, 141] on b "long" at bounding box center [379, 141] width 9 height 5
click at [150, 154] on div "The impact on young Australians who are interested in buying a home of their ow…" at bounding box center [266, 181] width 320 height 123
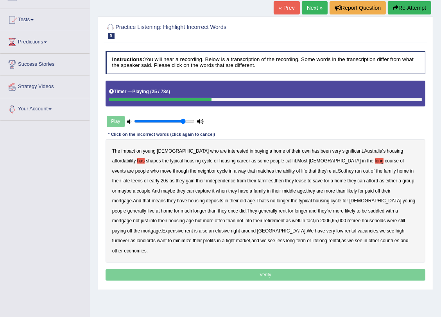
scroll to position [0, 0]
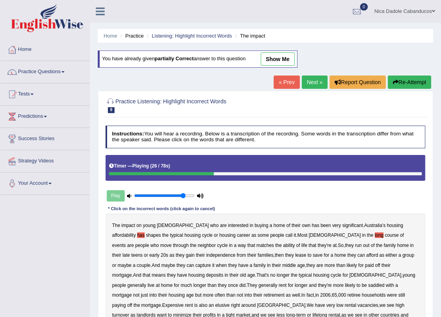
click at [399, 77] on button "Re-Attempt" at bounding box center [409, 82] width 43 height 13
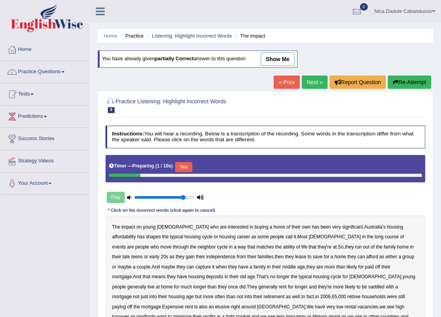
click at [184, 169] on button "Skip" at bounding box center [183, 167] width 17 height 10
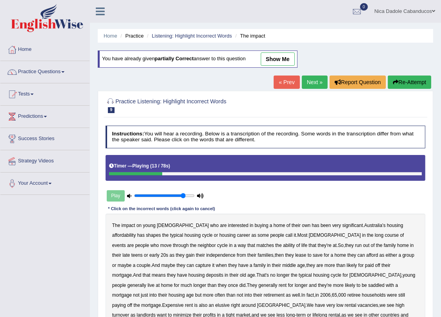
click at [402, 76] on button "Re-Attempt" at bounding box center [409, 82] width 43 height 13
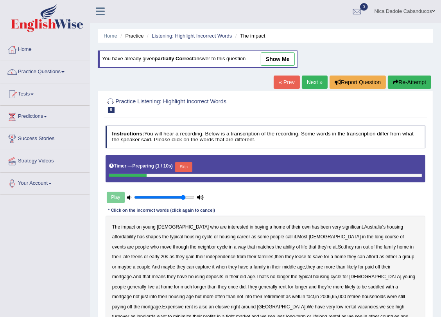
click at [315, 84] on link "Next »" at bounding box center [315, 82] width 26 height 13
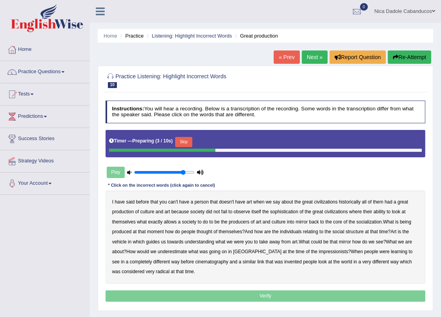
click at [179, 144] on button "Skip" at bounding box center [183, 142] width 17 height 10
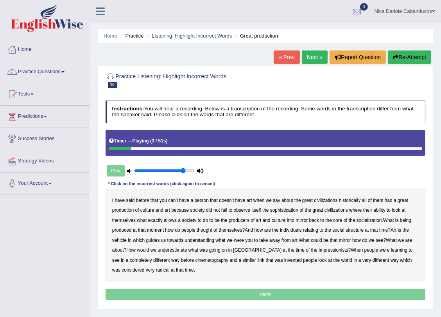
click at [194, 200] on b "person" at bounding box center [201, 200] width 14 height 5
click at [420, 52] on button "Re-Attempt" at bounding box center [409, 56] width 43 height 13
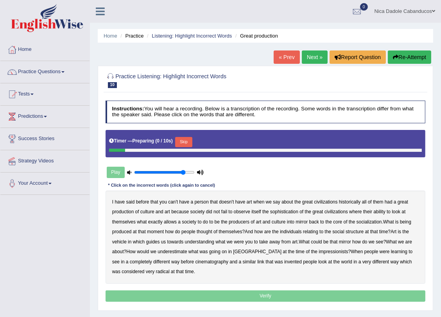
click at [182, 140] on button "Skip" at bounding box center [183, 142] width 17 height 10
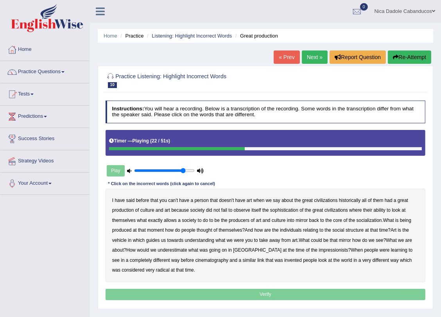
click at [362, 219] on b "socialization" at bounding box center [369, 220] width 25 height 5
click at [406, 65] on div "« Prev Next » Report Question Re-Attempt" at bounding box center [354, 57] width 160 height 15
click at [407, 59] on button "Re-Attempt" at bounding box center [409, 56] width 43 height 13
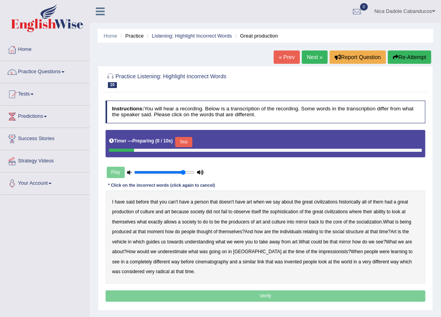
click at [189, 137] on button "Skip" at bounding box center [183, 142] width 17 height 10
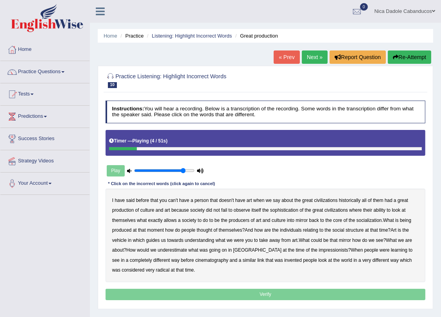
click at [201, 200] on b "person" at bounding box center [201, 200] width 14 height 5
click at [368, 219] on b "socialization" at bounding box center [369, 220] width 25 height 5
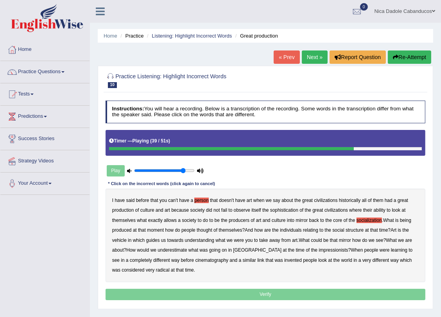
click at [176, 251] on b "underestimate" at bounding box center [172, 249] width 29 height 5
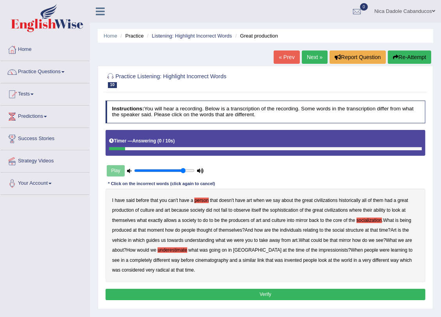
click at [250, 294] on button "Verify" at bounding box center [266, 294] width 320 height 11
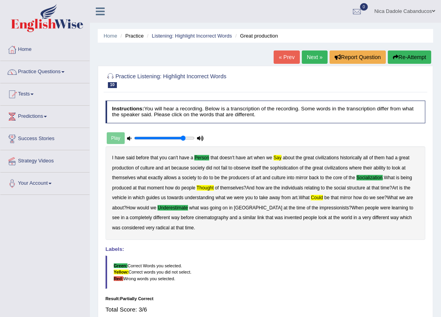
click at [317, 54] on link "Next »" at bounding box center [315, 56] width 26 height 13
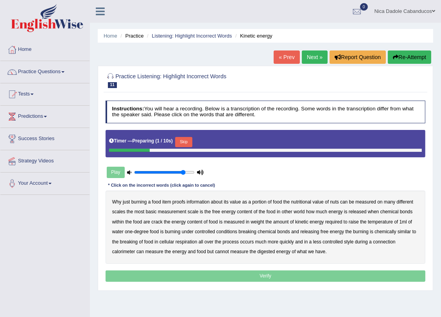
drag, startPoint x: 0, startPoint y: 0, endPoint x: 179, endPoint y: 140, distance: 227.1
click at [179, 140] on button "Skip" at bounding box center [183, 142] width 17 height 10
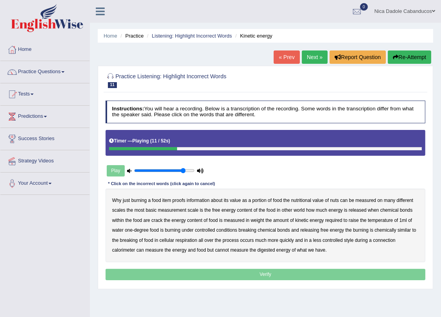
click at [415, 53] on button "Re-Attempt" at bounding box center [409, 56] width 43 height 13
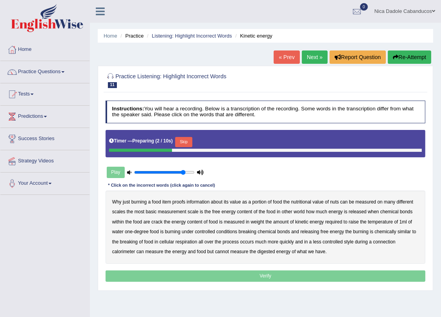
click at [188, 138] on button "Skip" at bounding box center [183, 142] width 17 height 10
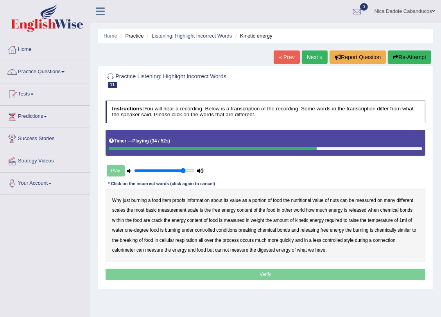
click at [399, 58] on button "Re-Attempt" at bounding box center [409, 56] width 43 height 13
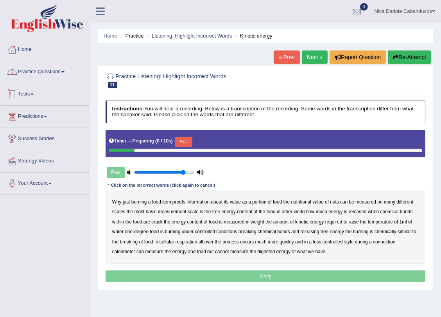
click at [11, 59] on li "Home" at bounding box center [44, 50] width 89 height 22
click at [16, 70] on div at bounding box center [12, 72] width 12 height 12
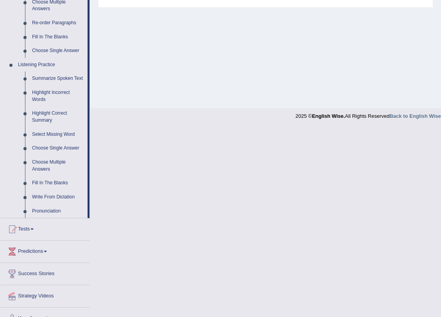
scroll to position [295, 0]
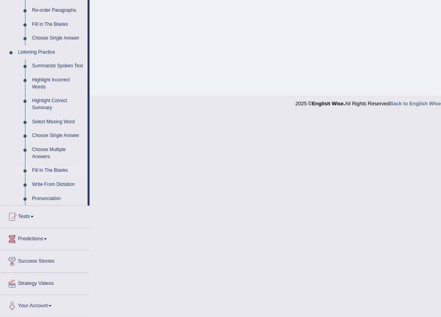
click at [41, 167] on link "Fill In The Blanks" at bounding box center [58, 171] width 59 height 14
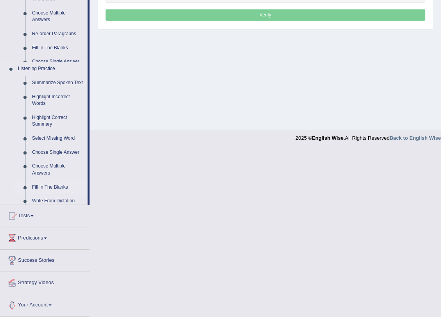
scroll to position [94, 0]
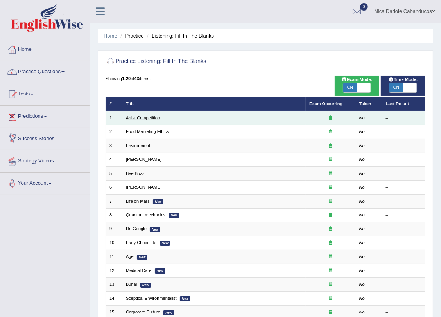
click at [138, 118] on link "Artist Competition" at bounding box center [143, 117] width 34 height 5
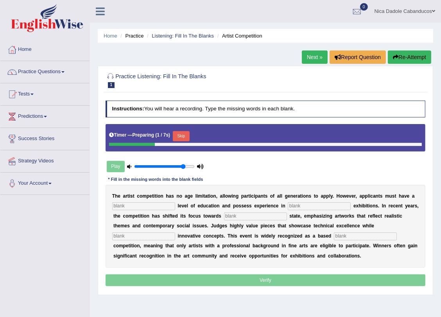
click at [180, 137] on button "Skip" at bounding box center [181, 136] width 17 height 10
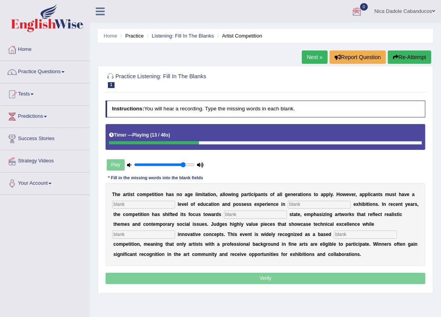
click at [411, 50] on div "Home Practice Listening: Fill In The Blanks Artist Competition Next » Report Qu…" at bounding box center [265, 195] width 351 height 391
click at [408, 54] on button "Re-Attempt" at bounding box center [409, 56] width 43 height 13
click at [407, 49] on div "Home Practice Listening: Fill In The Blanks Artist Competition Next » Report Qu…" at bounding box center [265, 195] width 351 height 391
click at [406, 55] on button "Re-Attempt" at bounding box center [409, 56] width 43 height 13
click at [27, 56] on link "Home" at bounding box center [44, 49] width 89 height 20
